Goal: Task Accomplishment & Management: Use online tool/utility

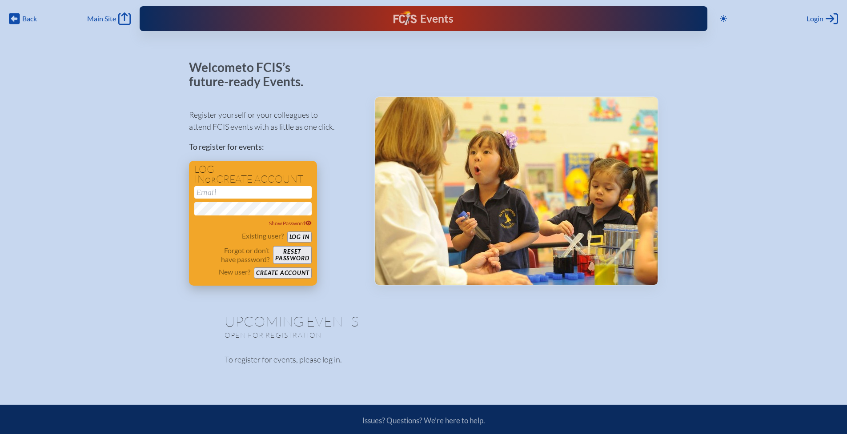
type input "[EMAIL_ADDRESS][DOMAIN_NAME]"
click at [300, 238] on button "Log in" at bounding box center [299, 237] width 24 height 11
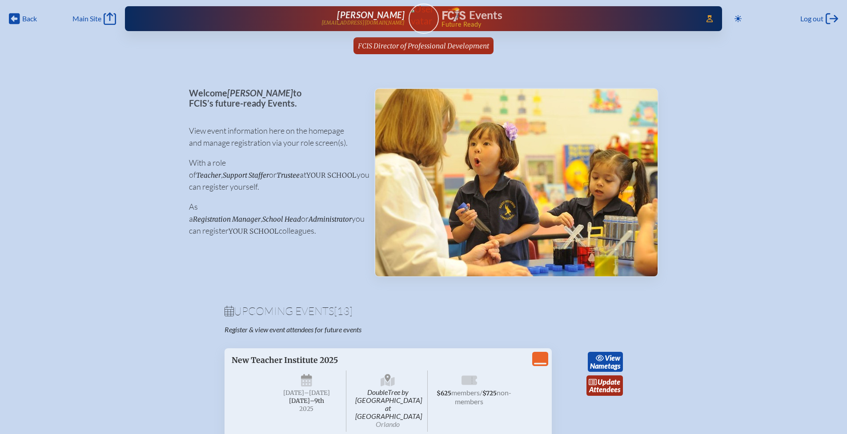
click at [403, 48] on span "FCIS Director of Professional Development" at bounding box center [423, 46] width 131 height 8
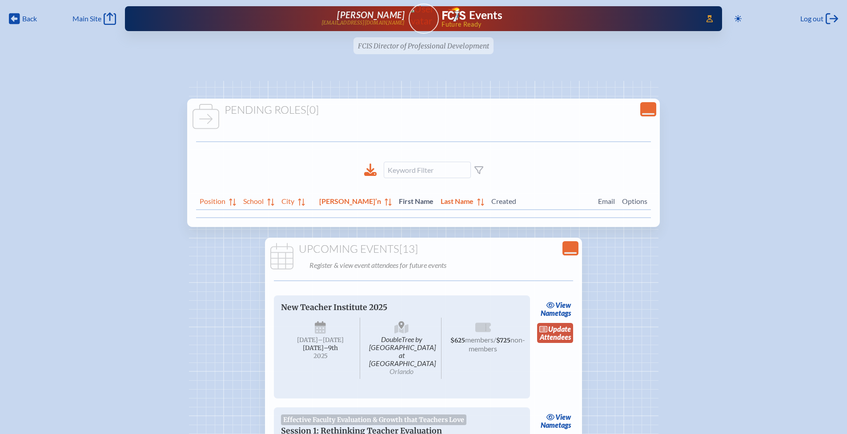
click at [569, 336] on link "update Attendees" at bounding box center [555, 333] width 36 height 20
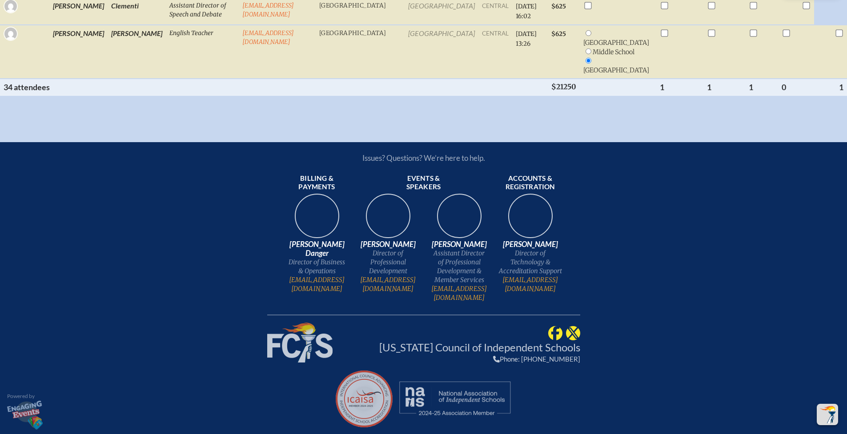
scroll to position [1810, 0]
